Goal: Navigation & Orientation: Find specific page/section

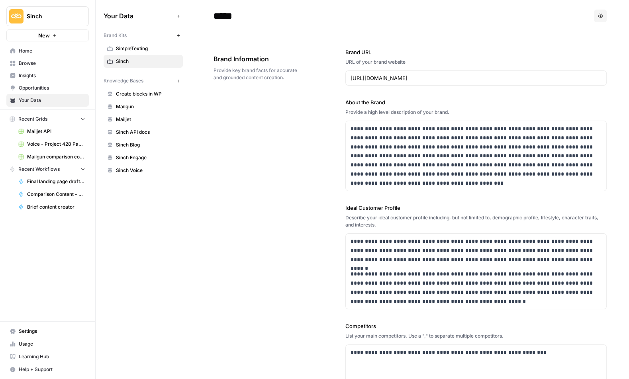
click at [597, 12] on button "Options" at bounding box center [600, 16] width 13 height 13
click at [462, 54] on label "Brand URL" at bounding box center [476, 52] width 261 height 8
click at [462, 74] on input "[URL][DOMAIN_NAME]" at bounding box center [476, 78] width 251 height 8
click at [32, 334] on span "Settings" at bounding box center [52, 331] width 67 height 7
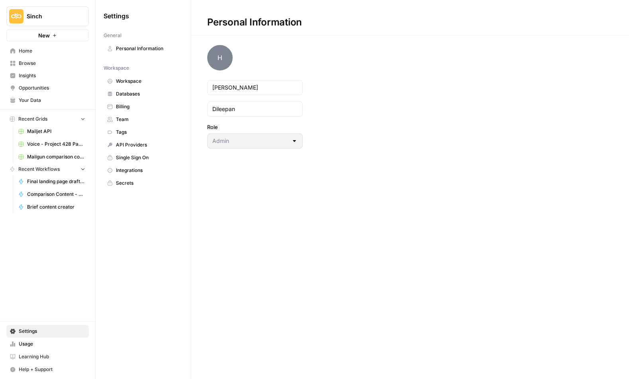
click at [136, 183] on span "Secrets" at bounding box center [147, 183] width 63 height 7
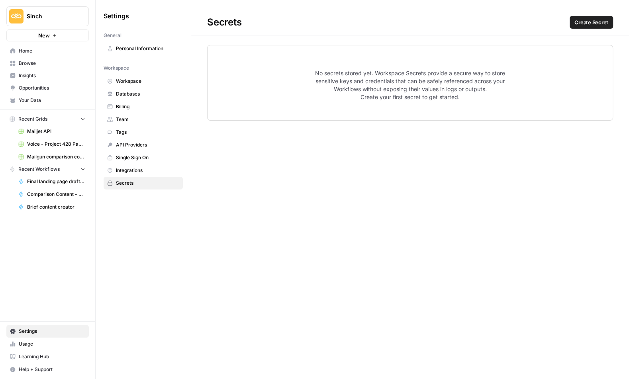
click at [146, 48] on span "Personal Information" at bounding box center [147, 48] width 63 height 7
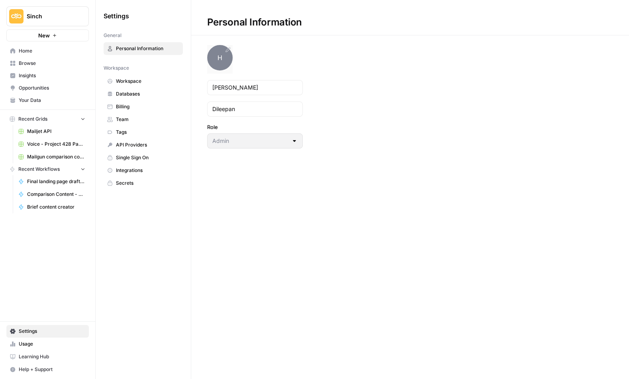
click at [224, 58] on span "H" at bounding box center [220, 58] width 26 height 26
click at [135, 81] on span "Workspace" at bounding box center [147, 81] width 63 height 7
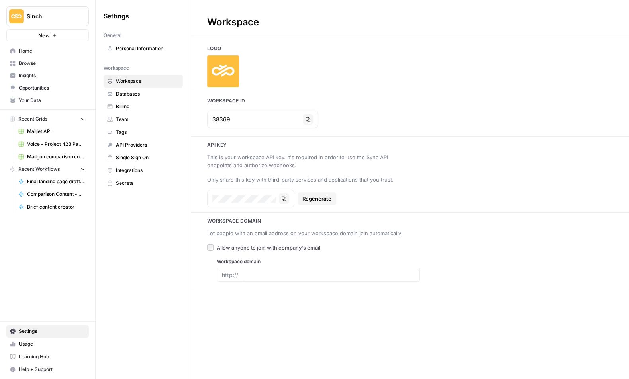
type input "[URL][DOMAIN_NAME]"
click at [134, 96] on span "Databases" at bounding box center [147, 93] width 63 height 7
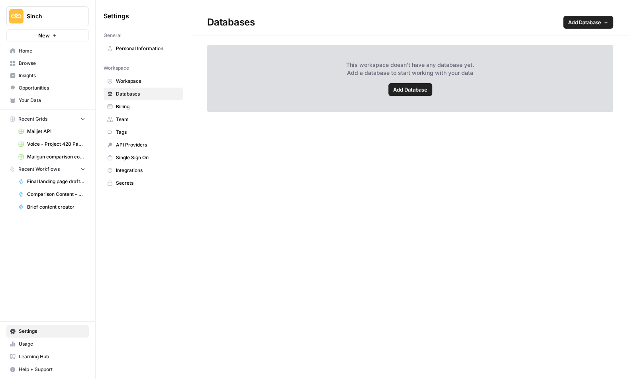
click at [126, 105] on span "Billing" at bounding box center [147, 106] width 63 height 7
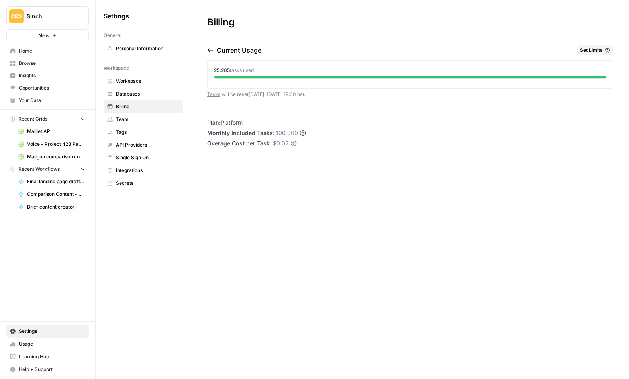
click at [120, 117] on span "Team" at bounding box center [147, 119] width 63 height 7
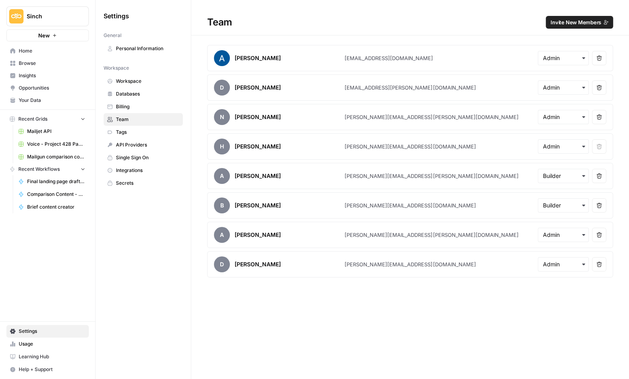
click at [25, 53] on span "Home" at bounding box center [52, 50] width 67 height 7
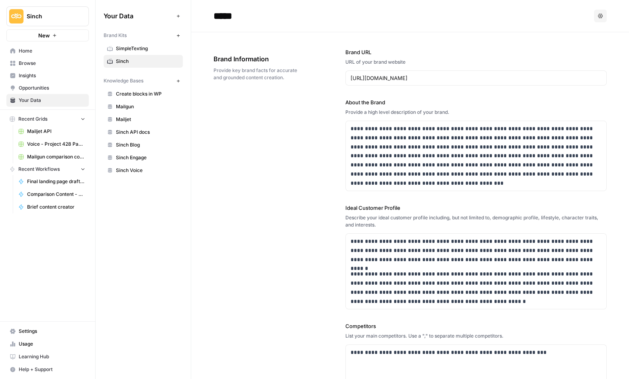
click at [603, 16] on button "Options" at bounding box center [600, 16] width 13 height 13
click at [33, 372] on span "Help + Support" at bounding box center [52, 369] width 67 height 7
click at [24, 335] on span "Settings" at bounding box center [52, 331] width 67 height 7
